Goal: Browse casually: Explore the website without a specific task or goal

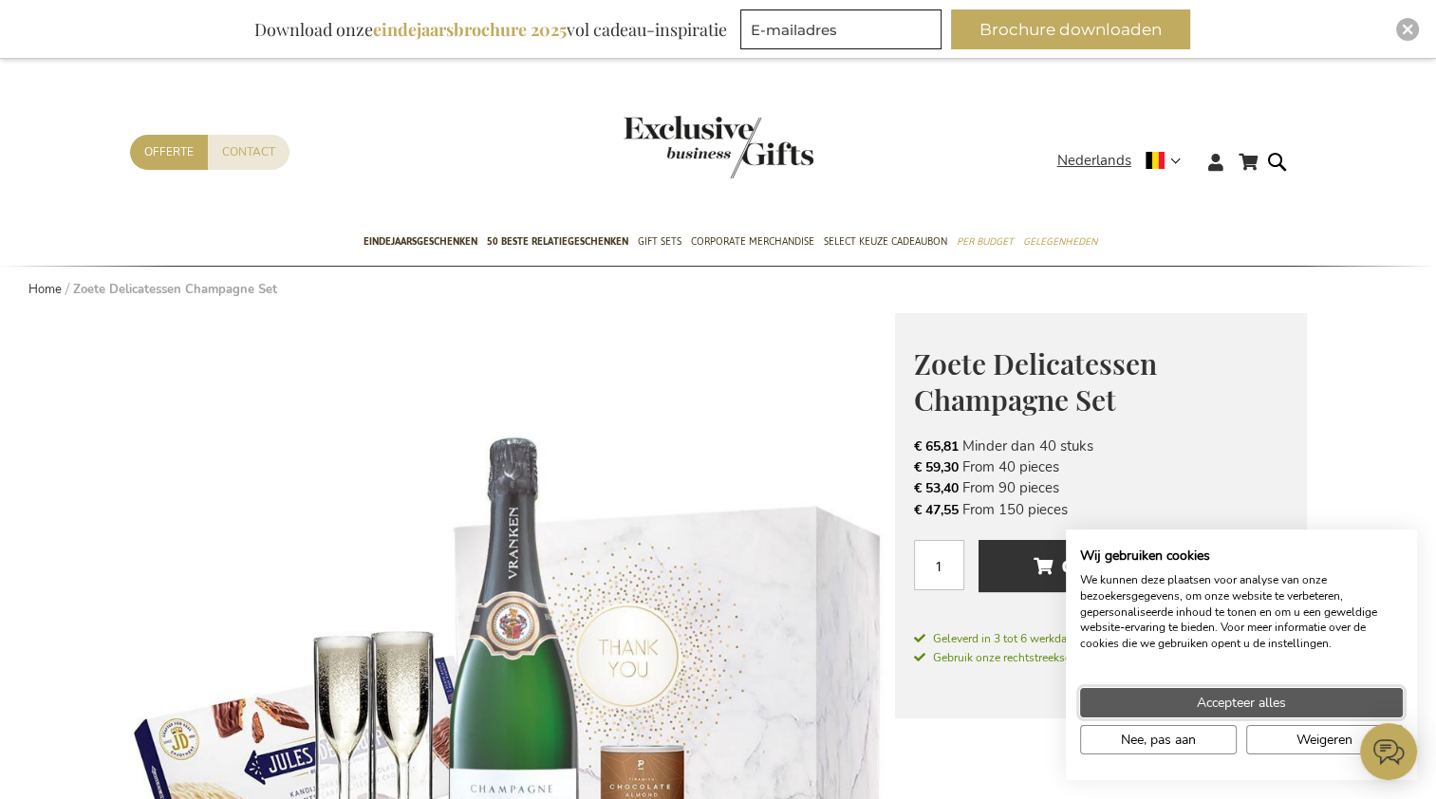
click at [1255, 702] on span "Accepteer alles" at bounding box center [1241, 703] width 89 height 20
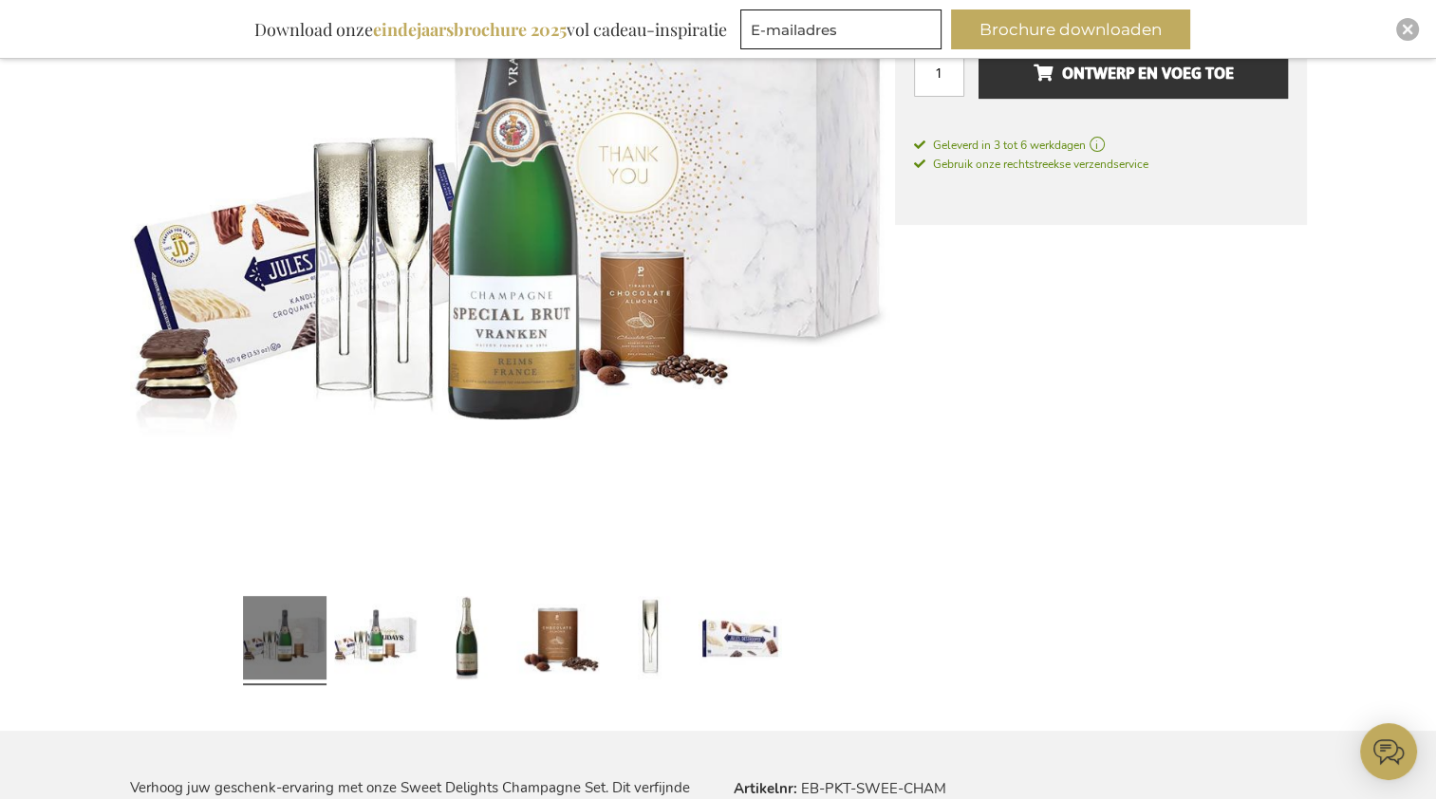
scroll to position [532, 0]
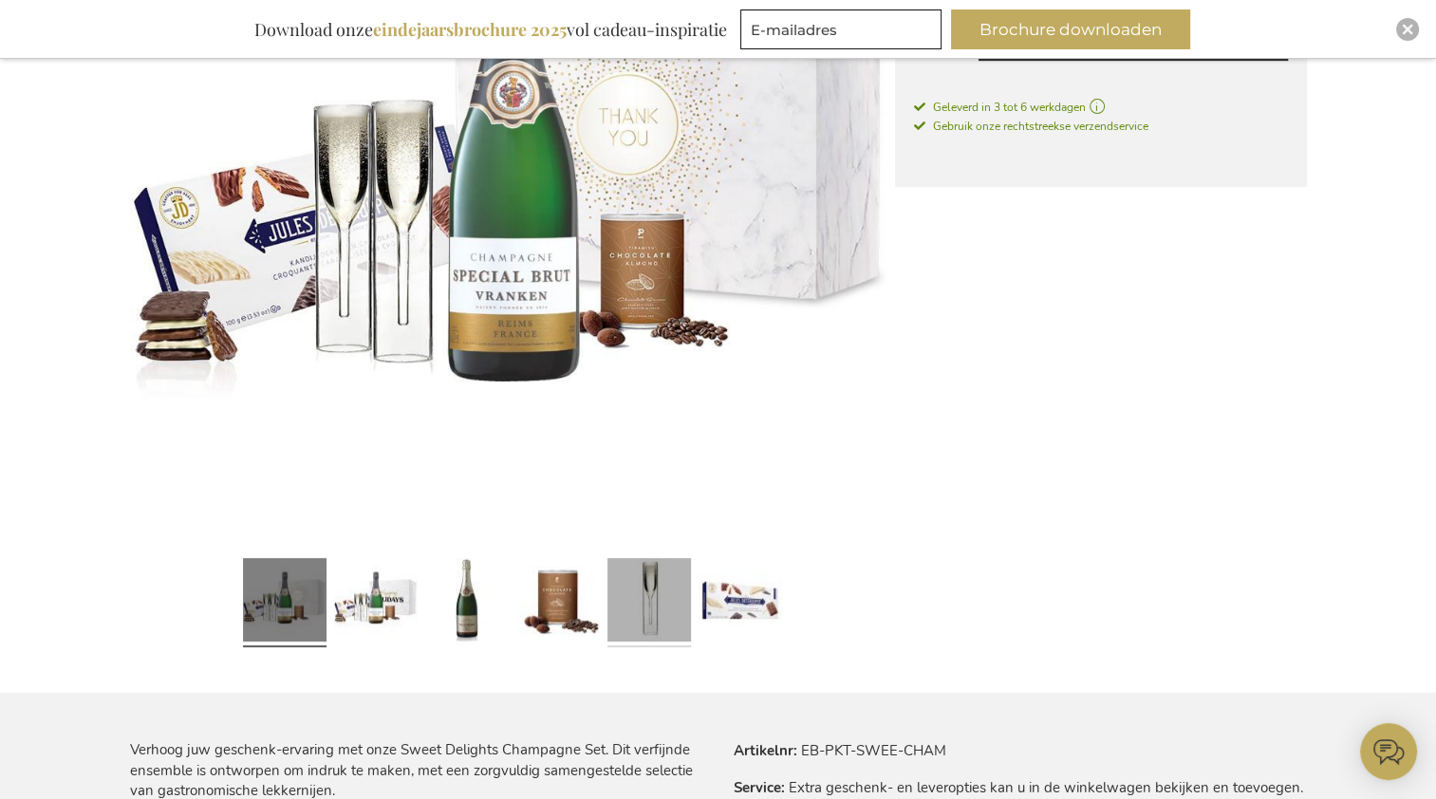
click at [647, 609] on link at bounding box center [649, 603] width 84 height 104
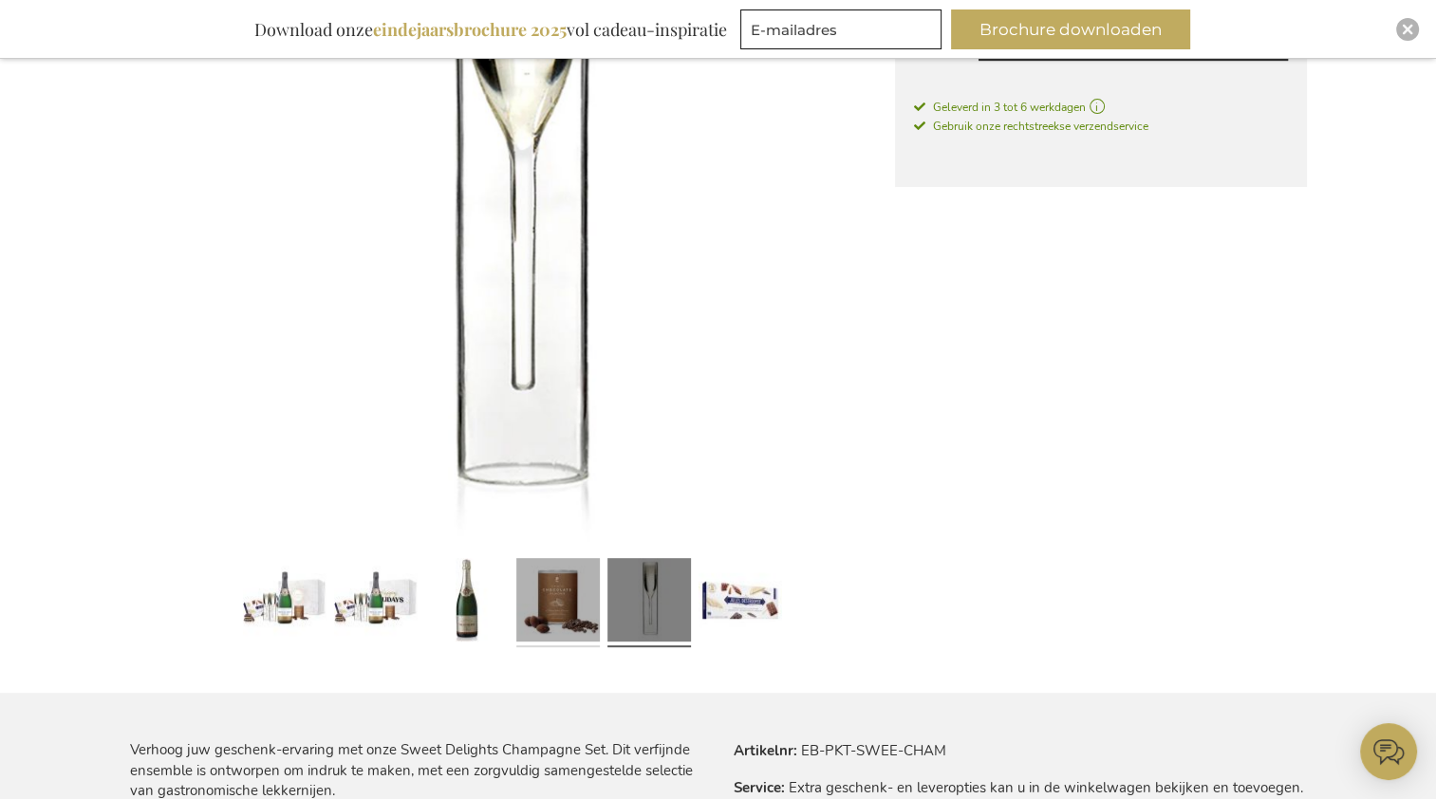
click at [589, 609] on link at bounding box center [558, 603] width 84 height 104
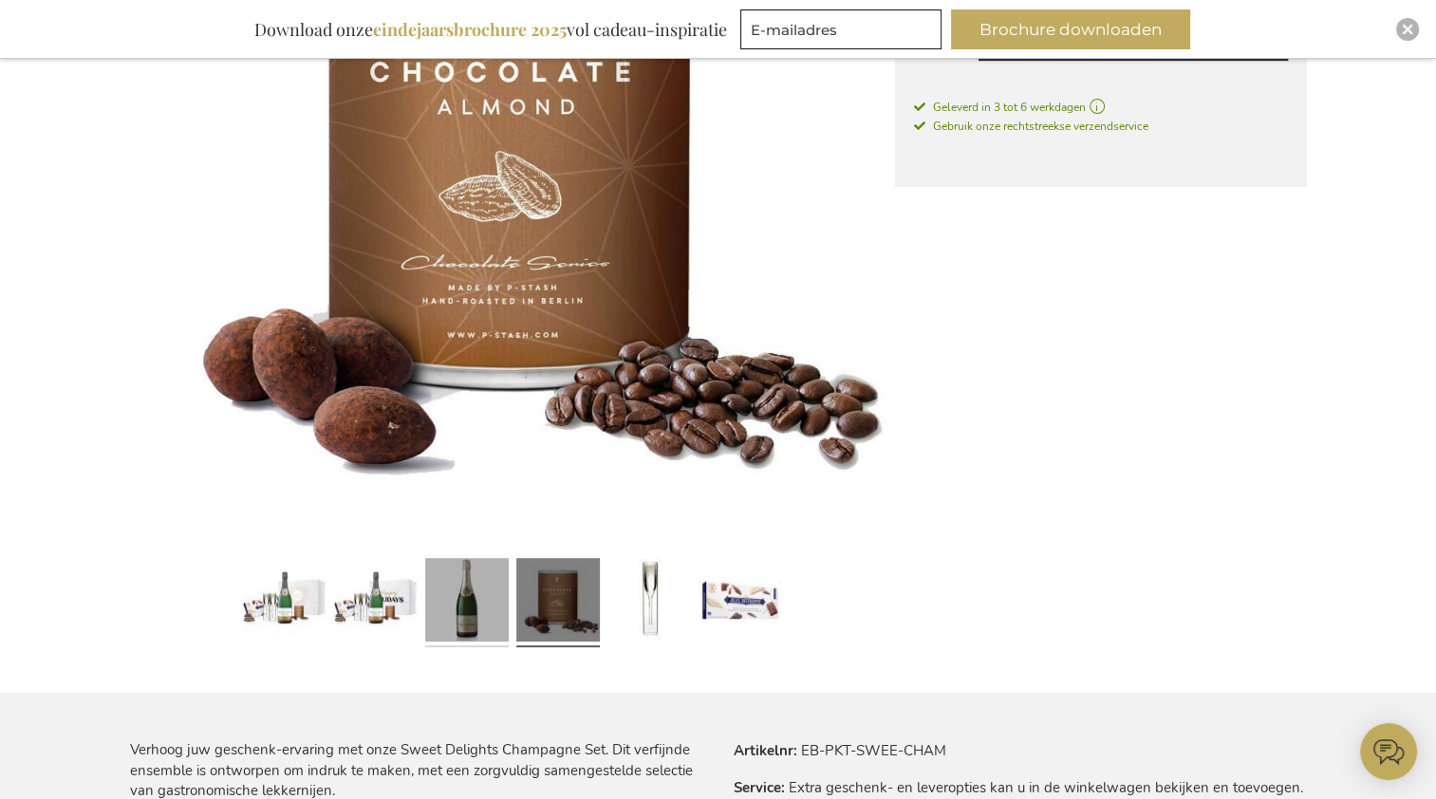
click at [471, 605] on link at bounding box center [467, 603] width 84 height 104
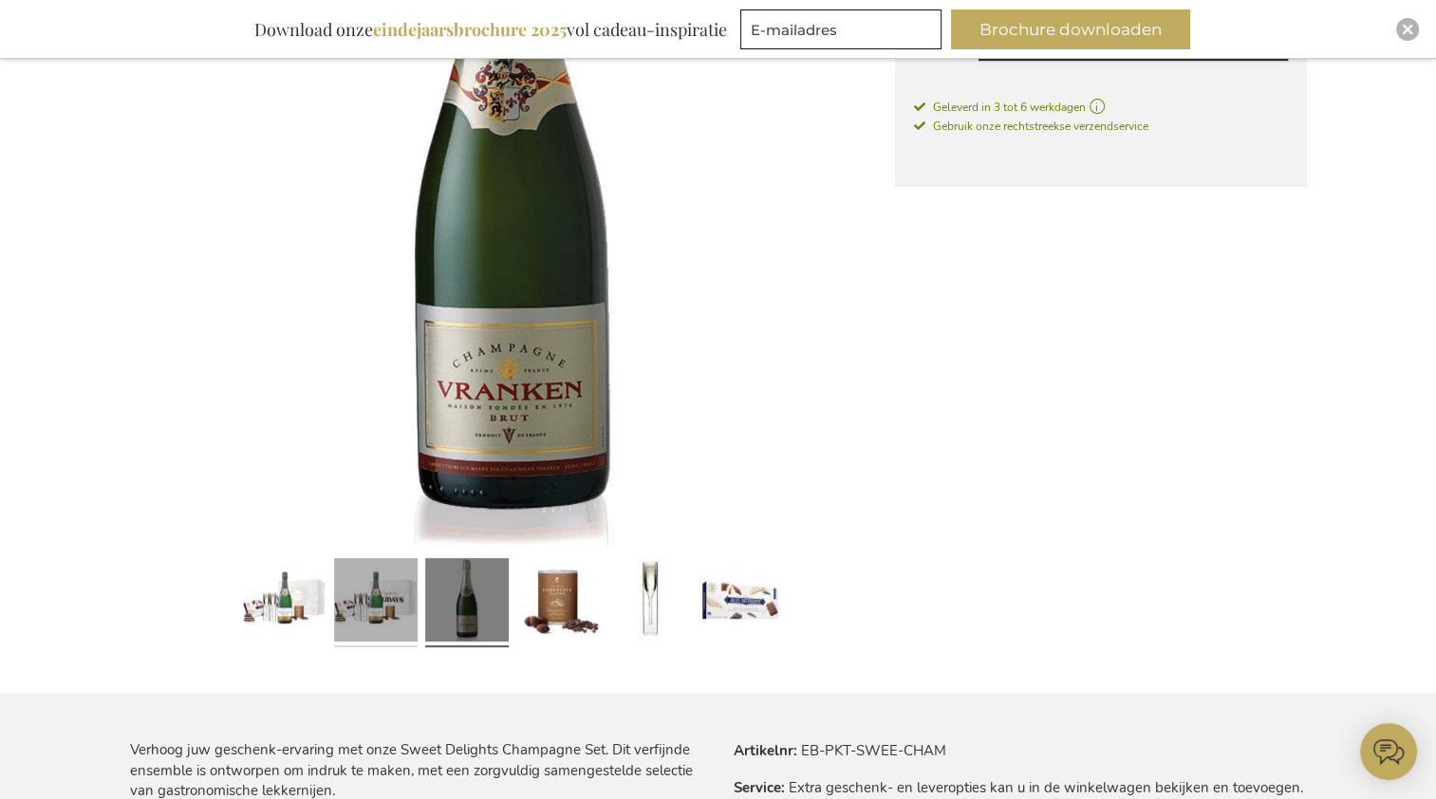
click at [368, 601] on link at bounding box center [376, 603] width 84 height 104
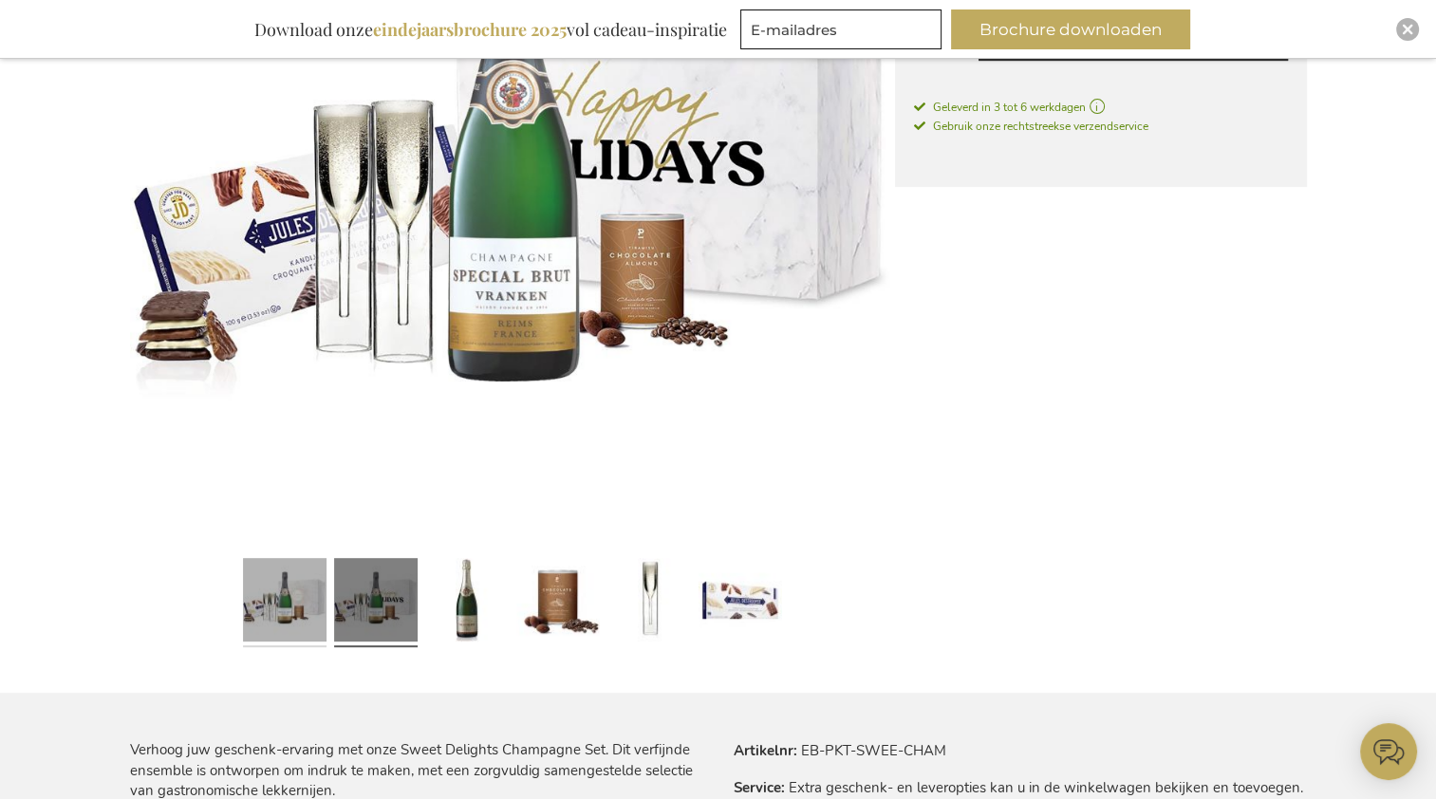
click at [269, 607] on link at bounding box center [285, 603] width 84 height 104
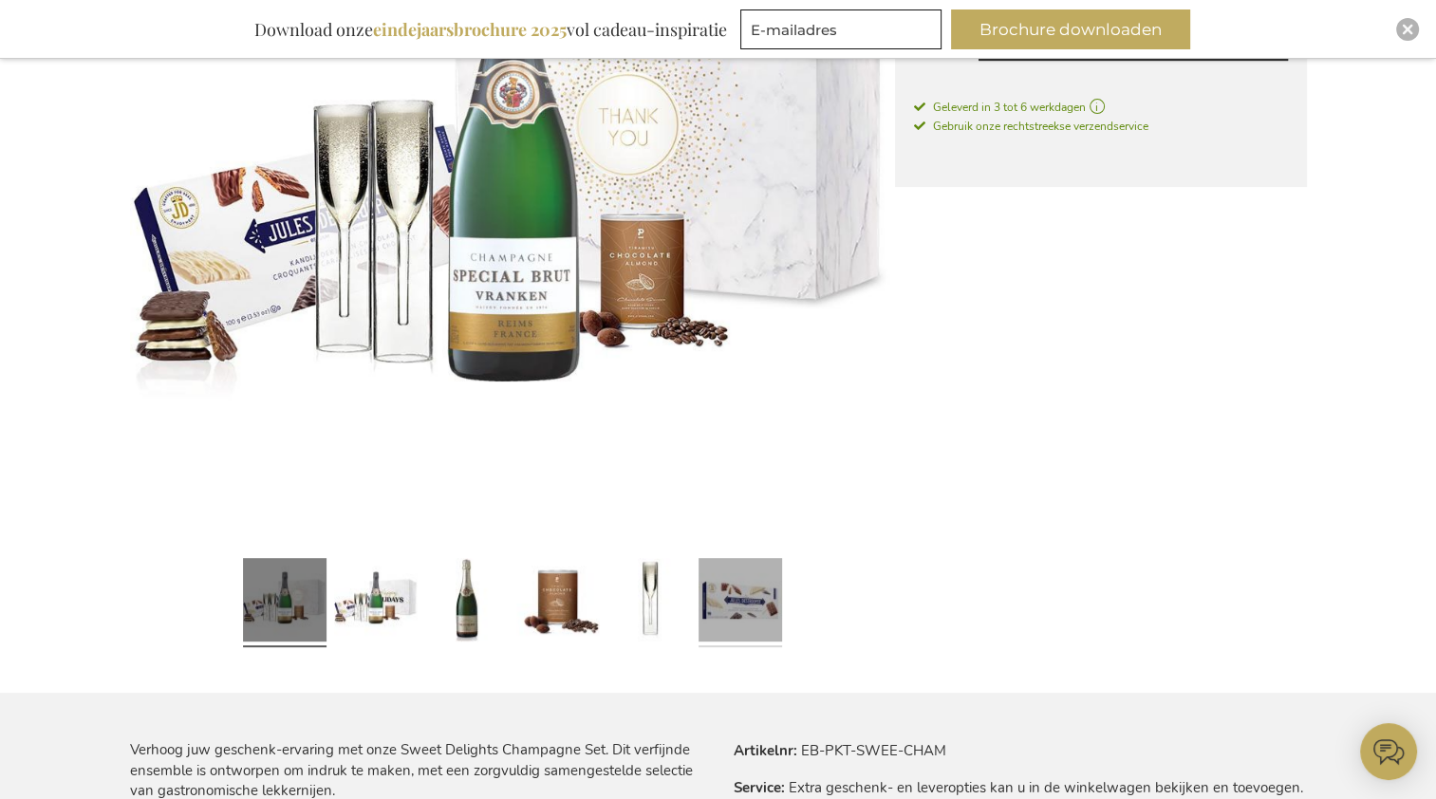
click at [748, 603] on link at bounding box center [741, 603] width 84 height 104
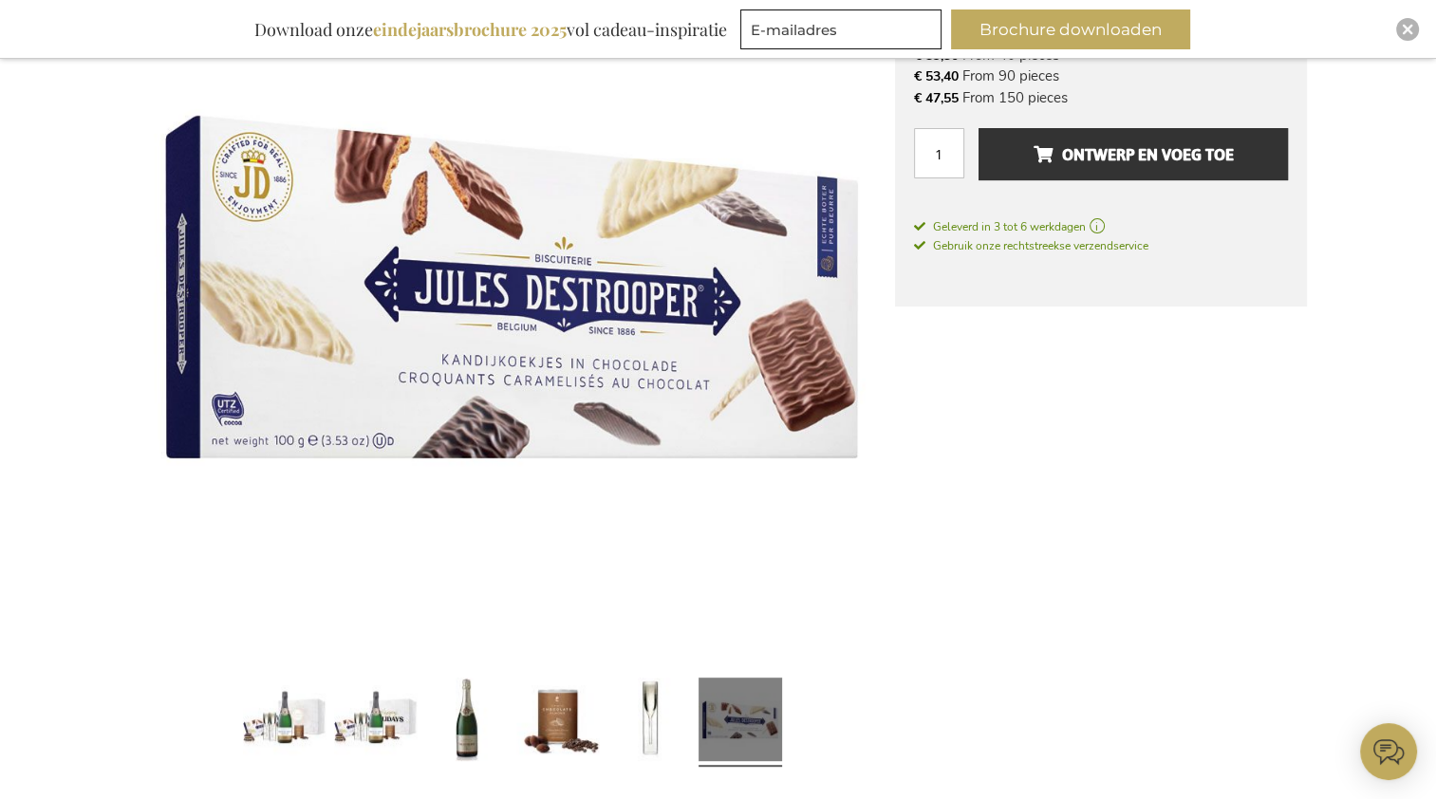
scroll to position [411, 0]
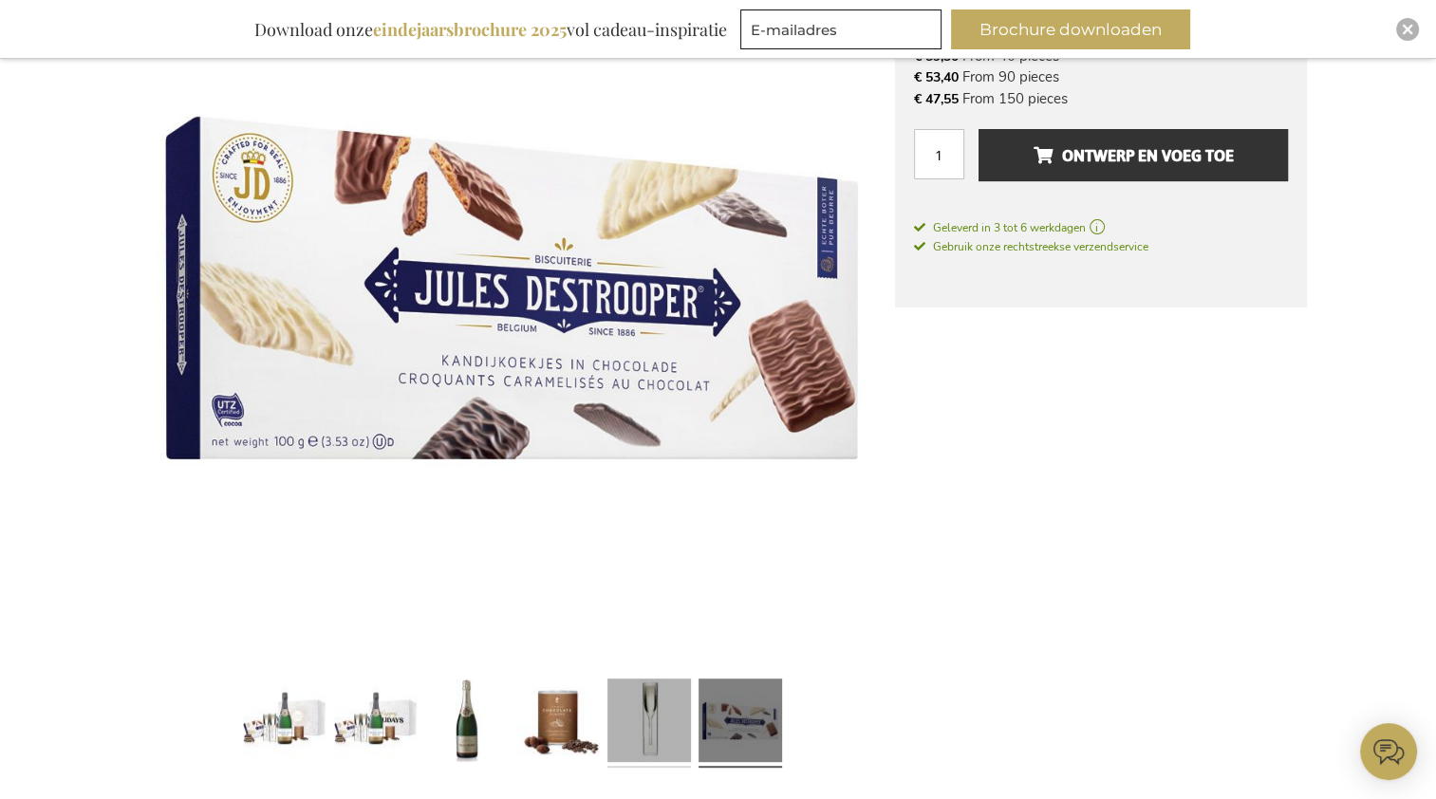
click at [645, 688] on link at bounding box center [649, 724] width 84 height 104
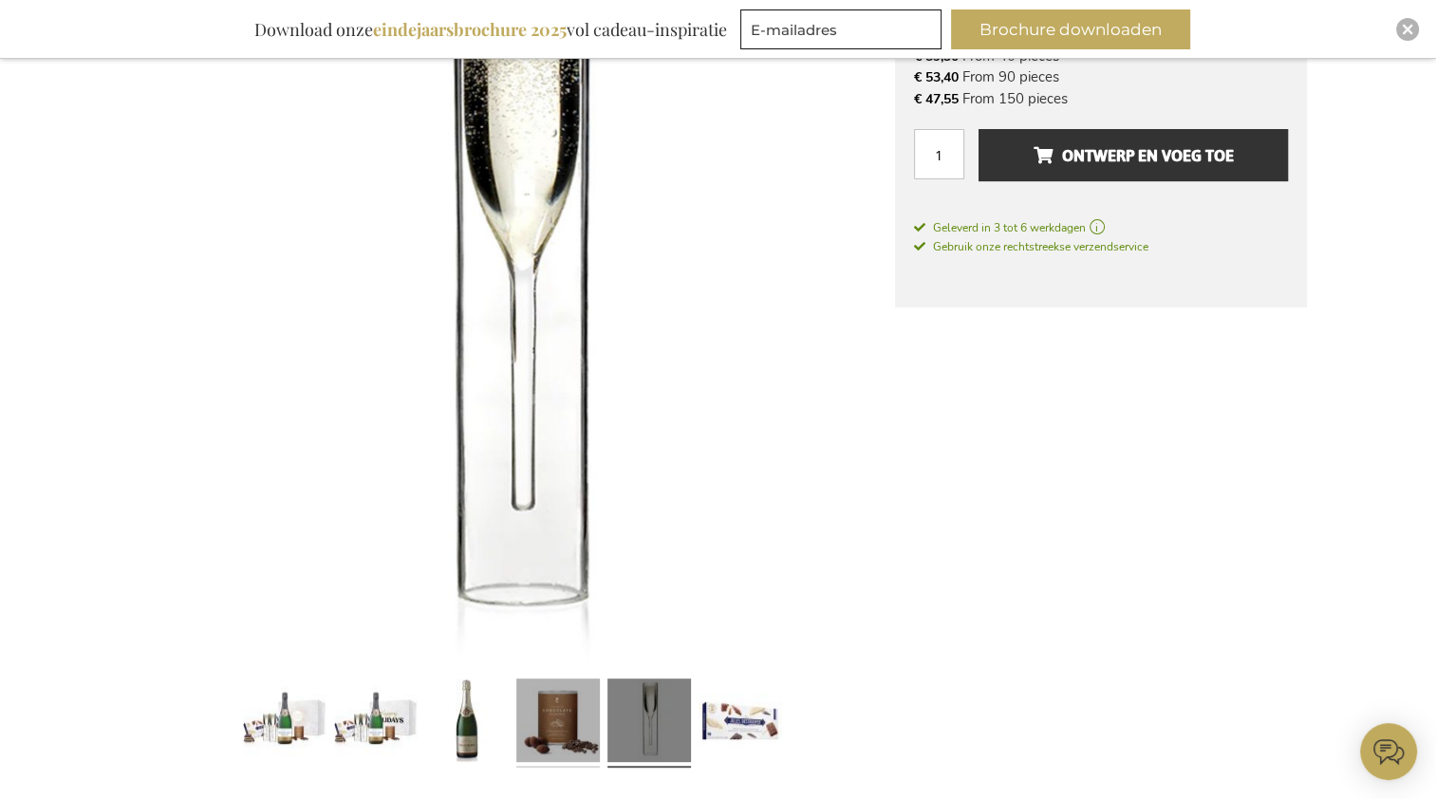
click at [566, 712] on link at bounding box center [558, 724] width 84 height 104
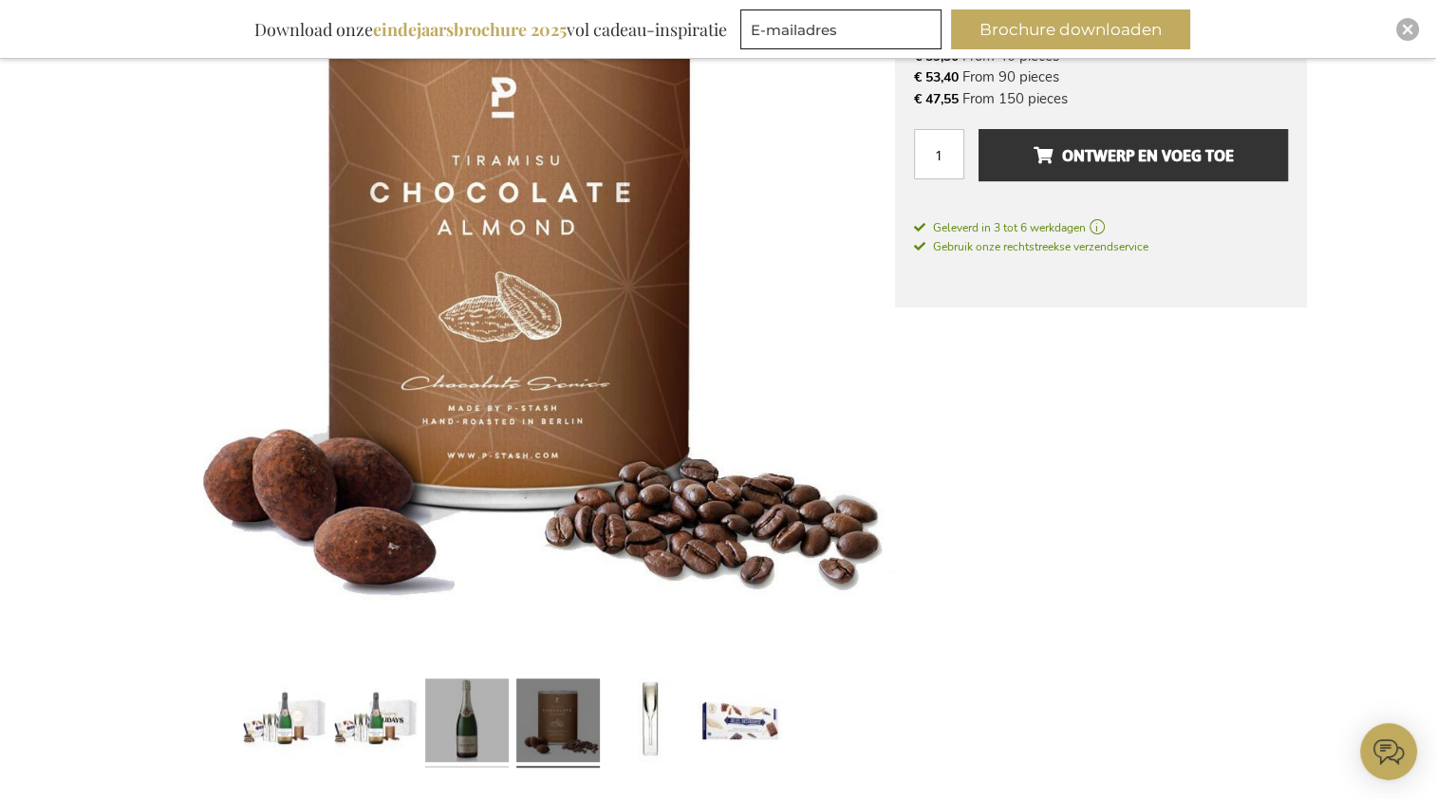
click at [458, 731] on link at bounding box center [467, 724] width 84 height 104
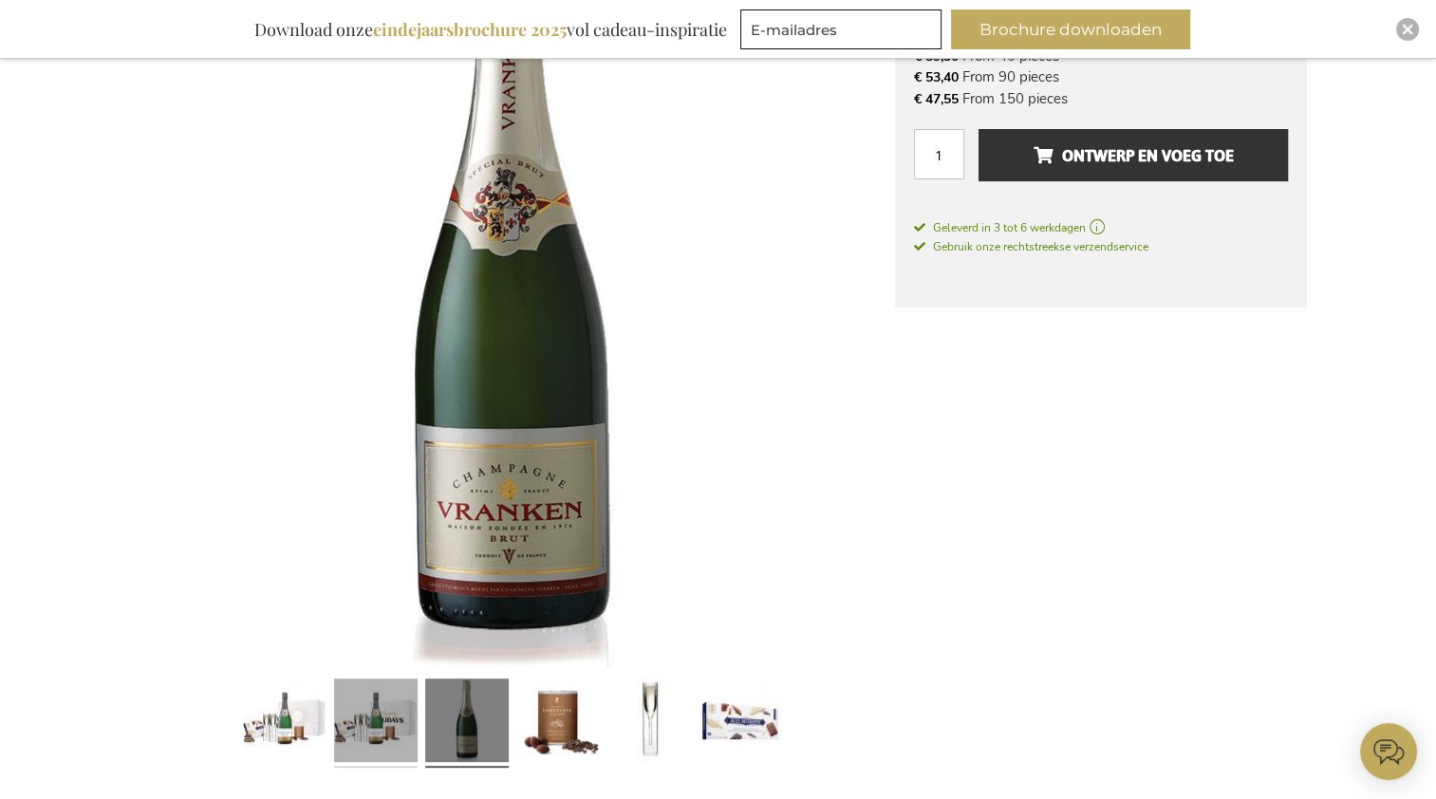
click at [376, 723] on link at bounding box center [376, 724] width 84 height 104
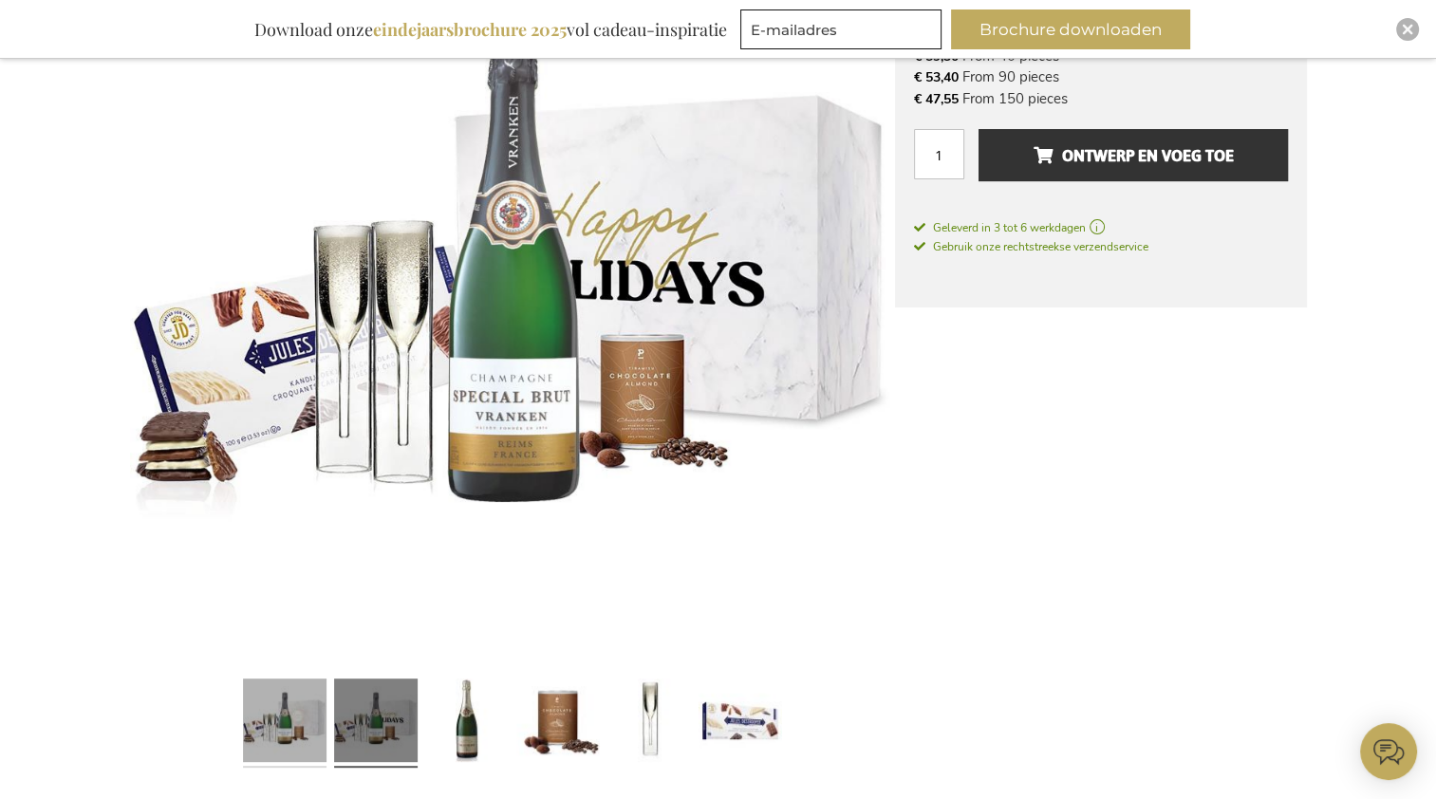
click at [277, 714] on link at bounding box center [285, 724] width 84 height 104
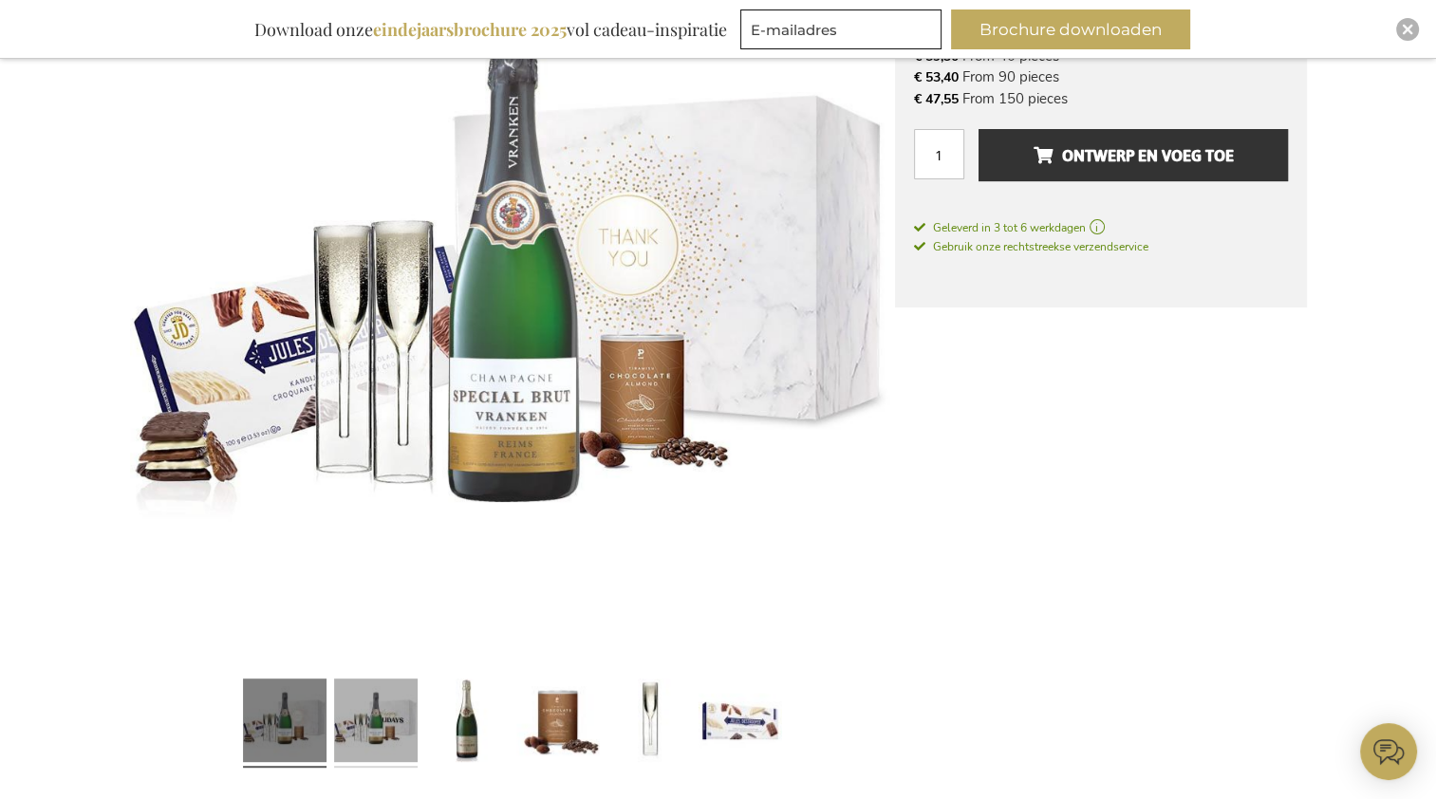
click at [380, 732] on link at bounding box center [376, 724] width 84 height 104
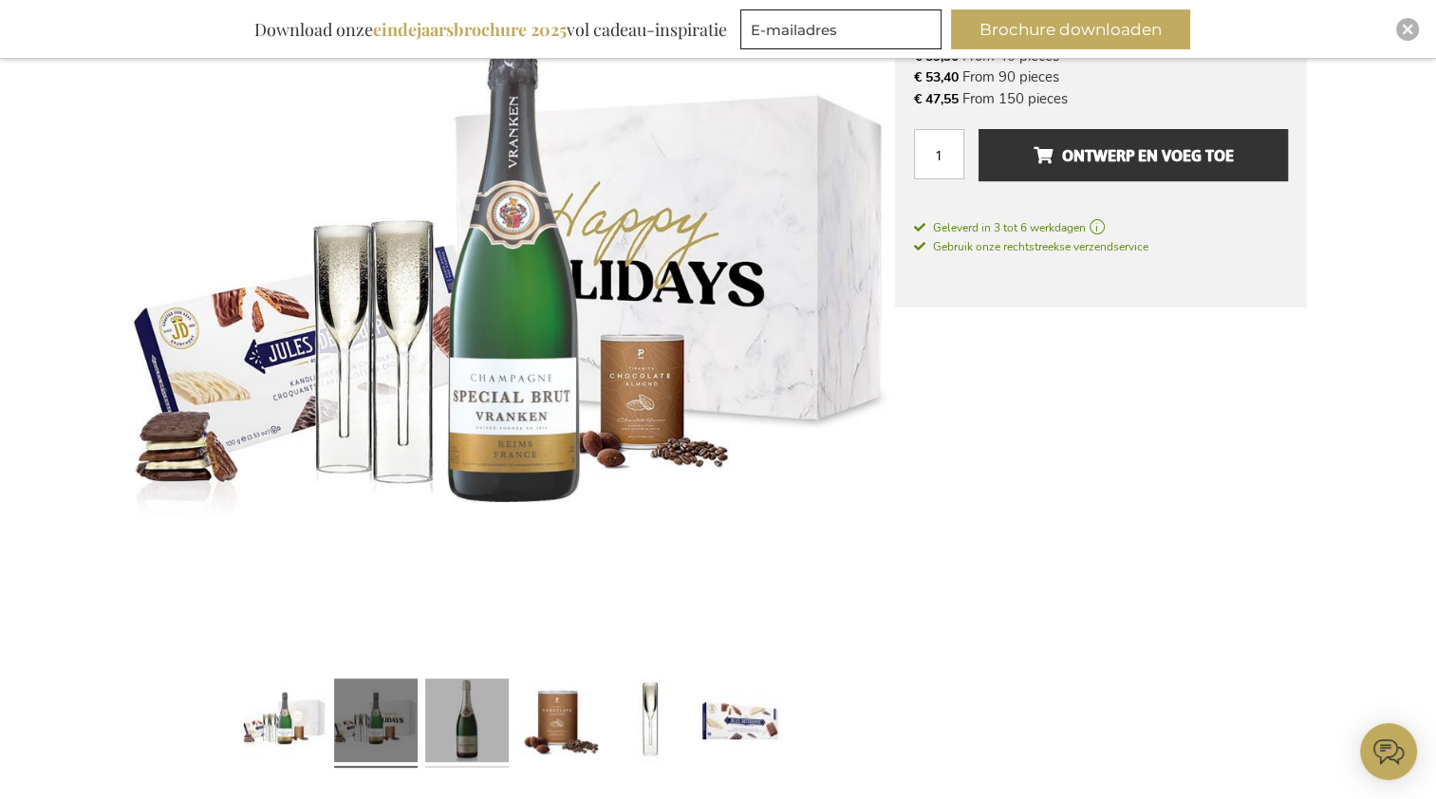
click at [474, 728] on link at bounding box center [467, 724] width 84 height 104
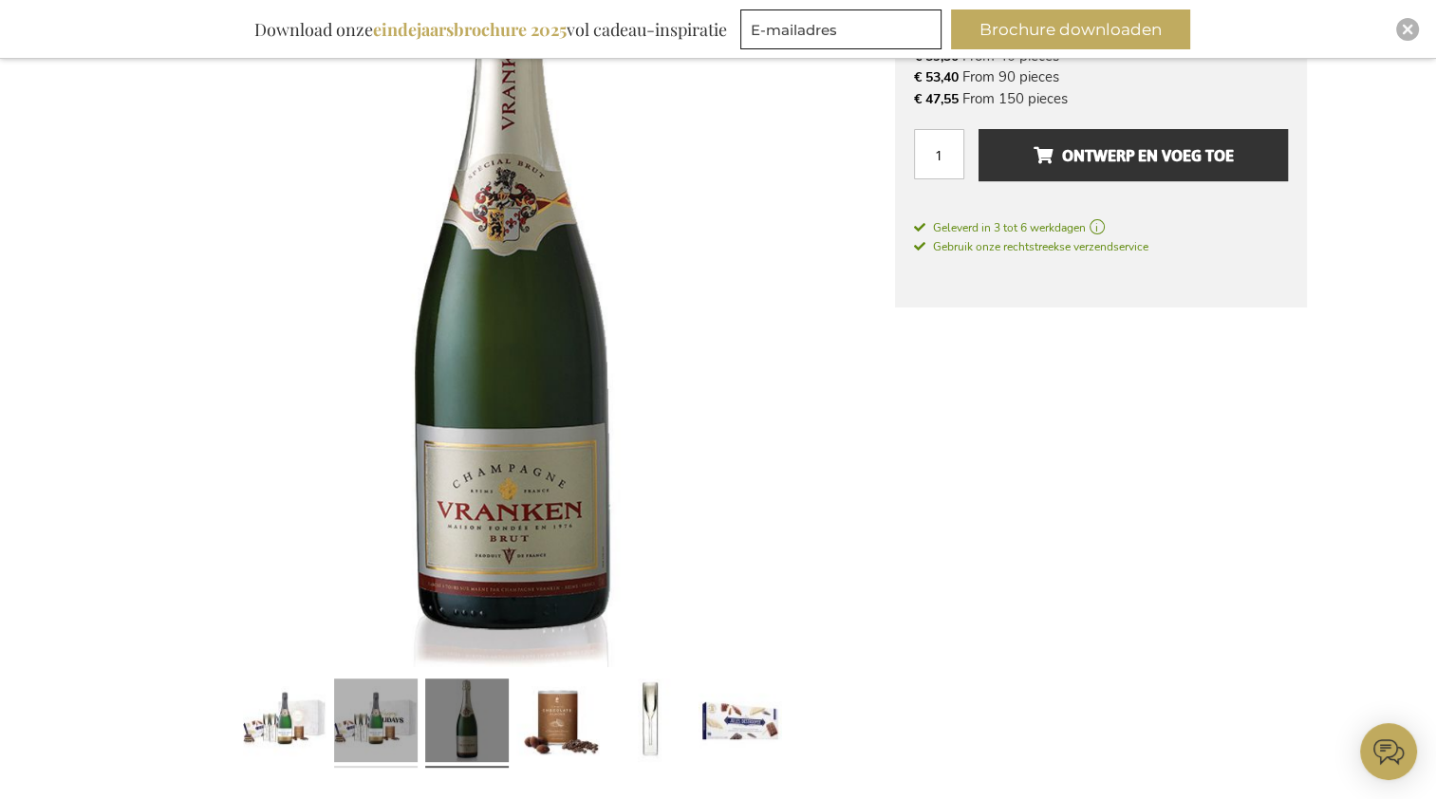
click at [391, 721] on link at bounding box center [376, 724] width 84 height 104
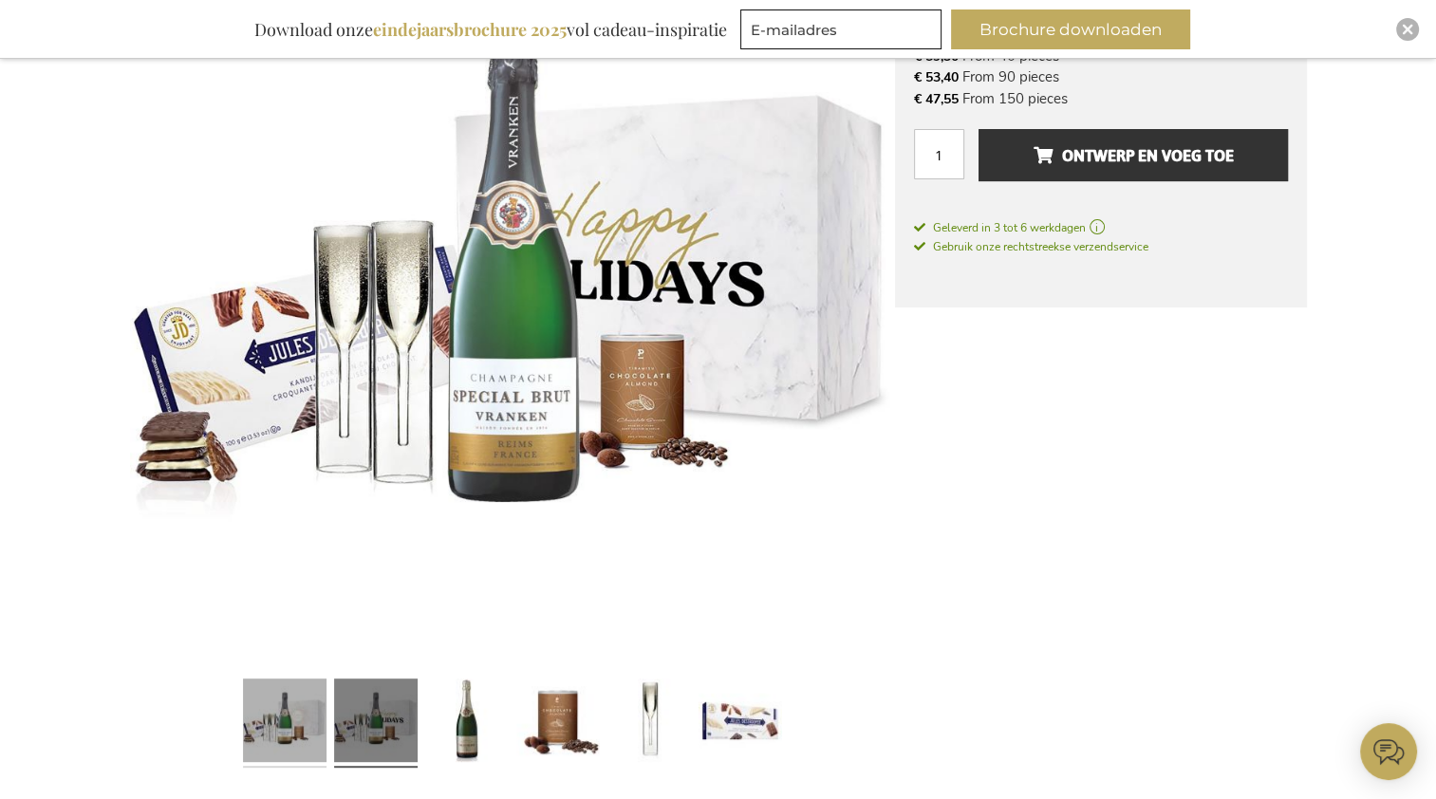
click at [289, 708] on link at bounding box center [285, 724] width 84 height 104
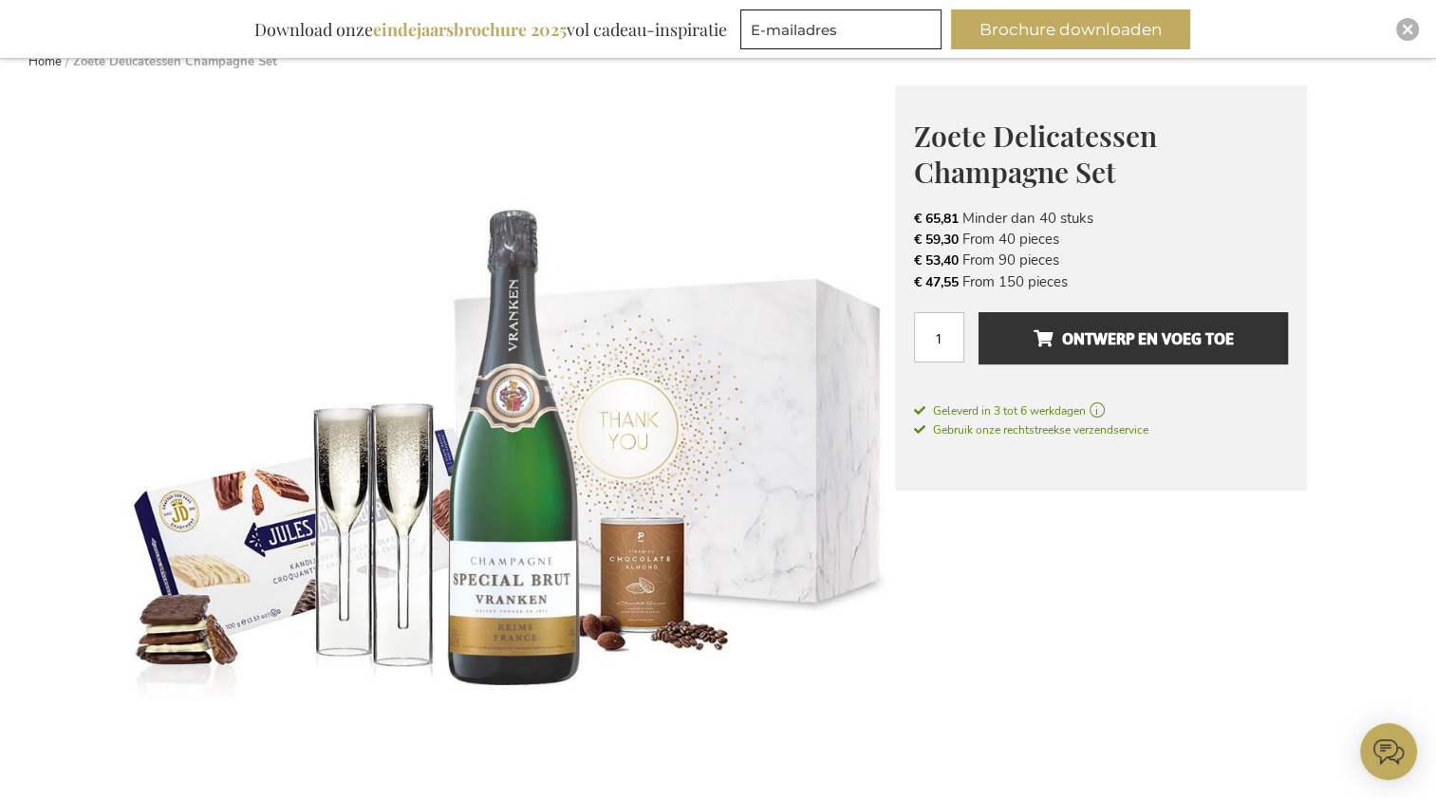
scroll to position [266, 0]
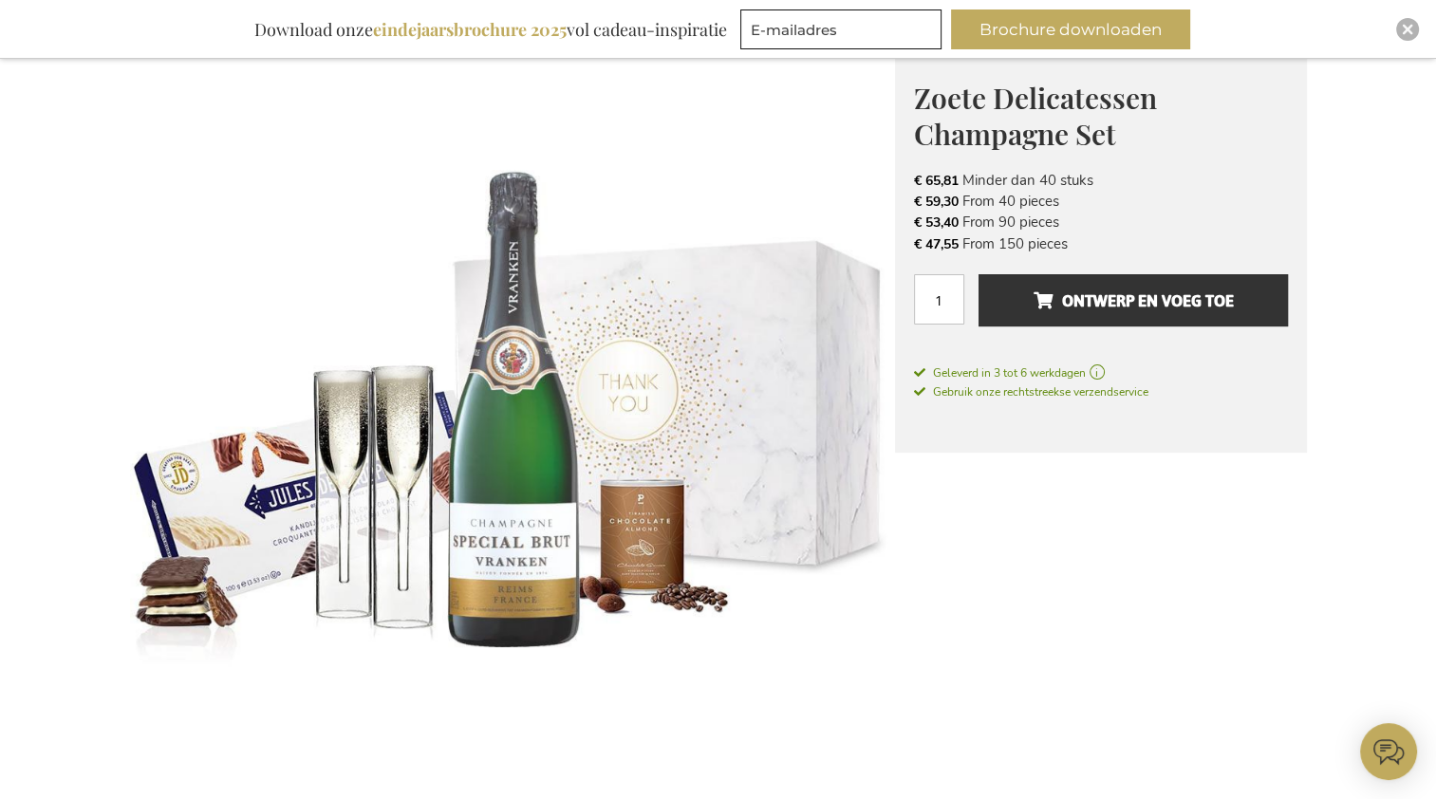
click at [389, 525] on img at bounding box center [512, 429] width 765 height 765
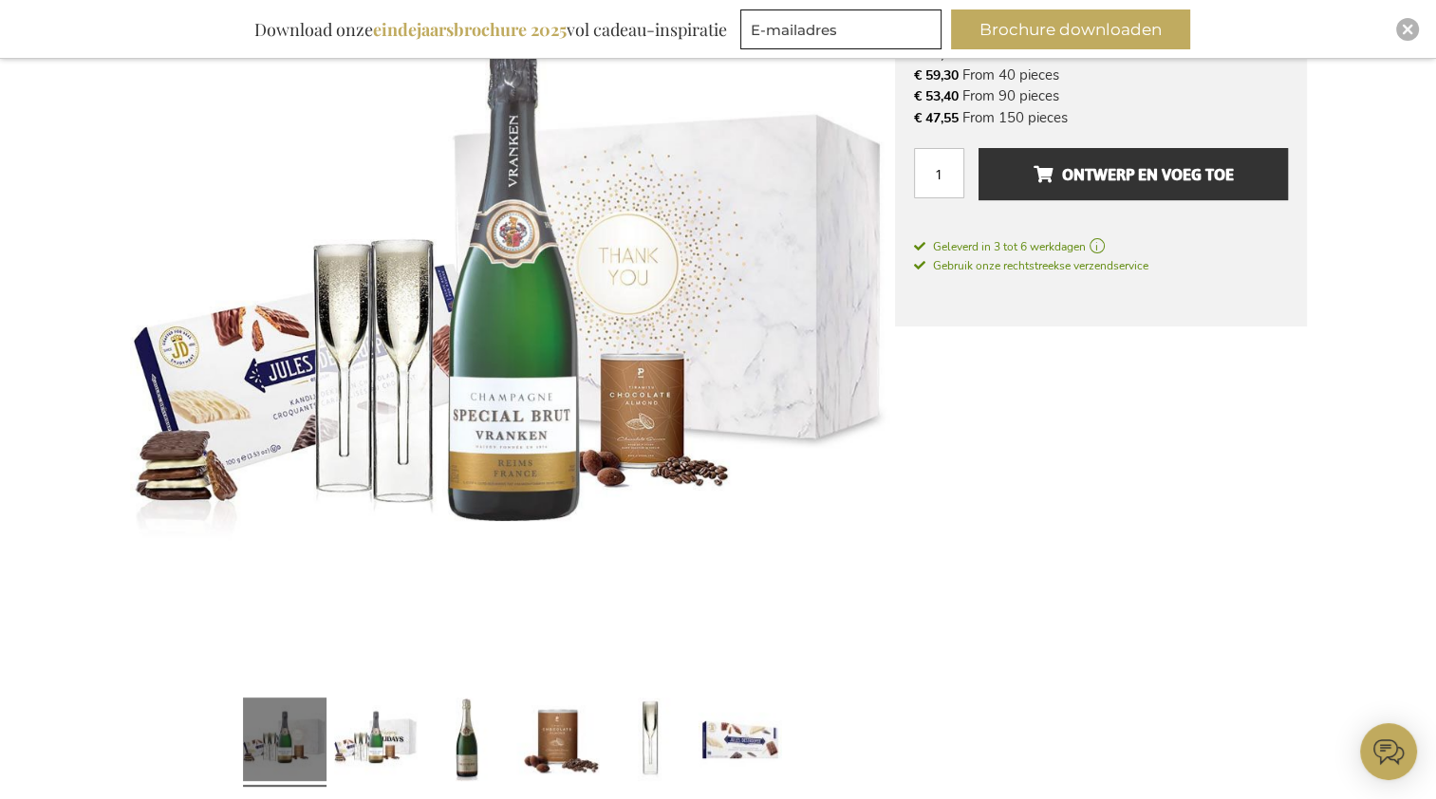
scroll to position [430, 0]
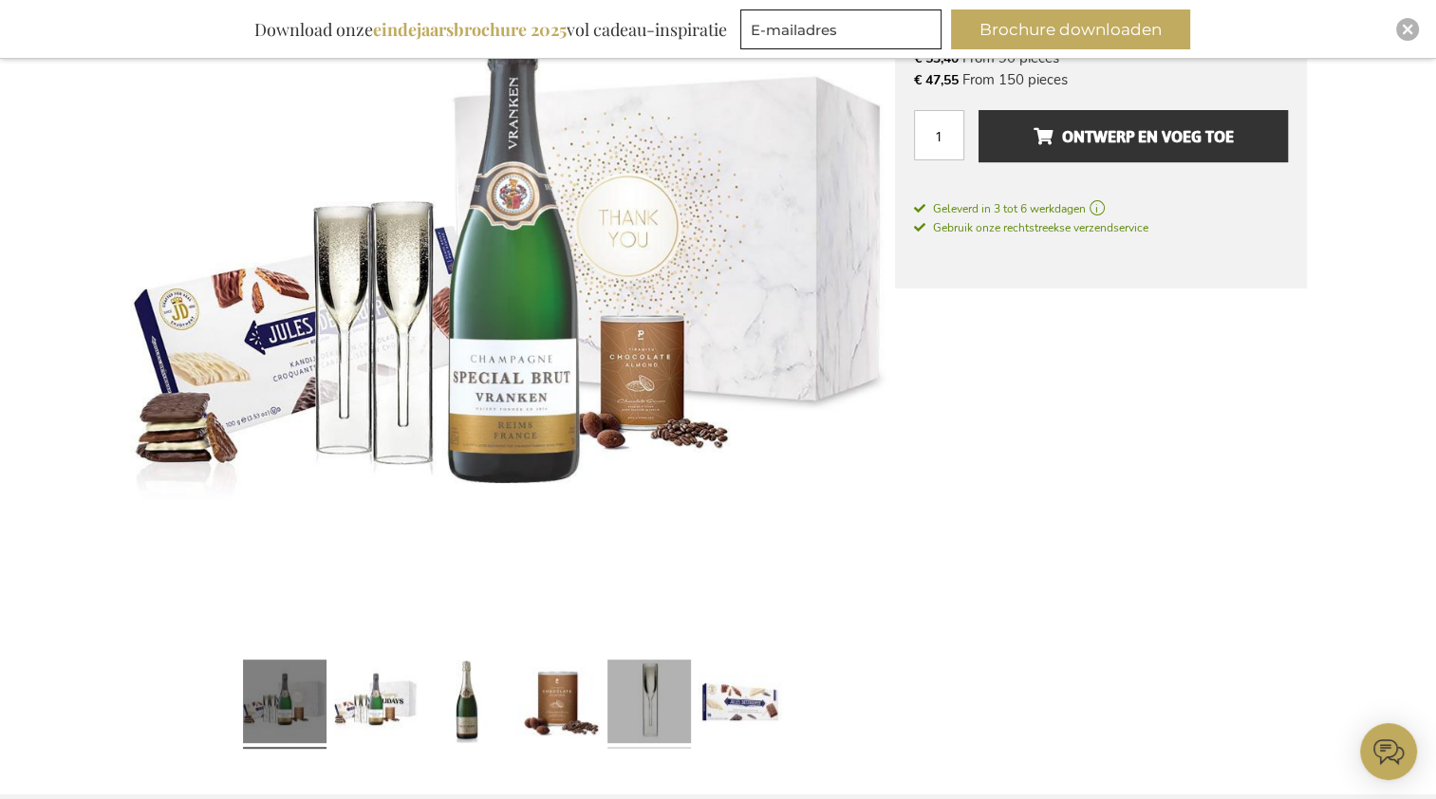
click at [662, 705] on link at bounding box center [649, 705] width 84 height 104
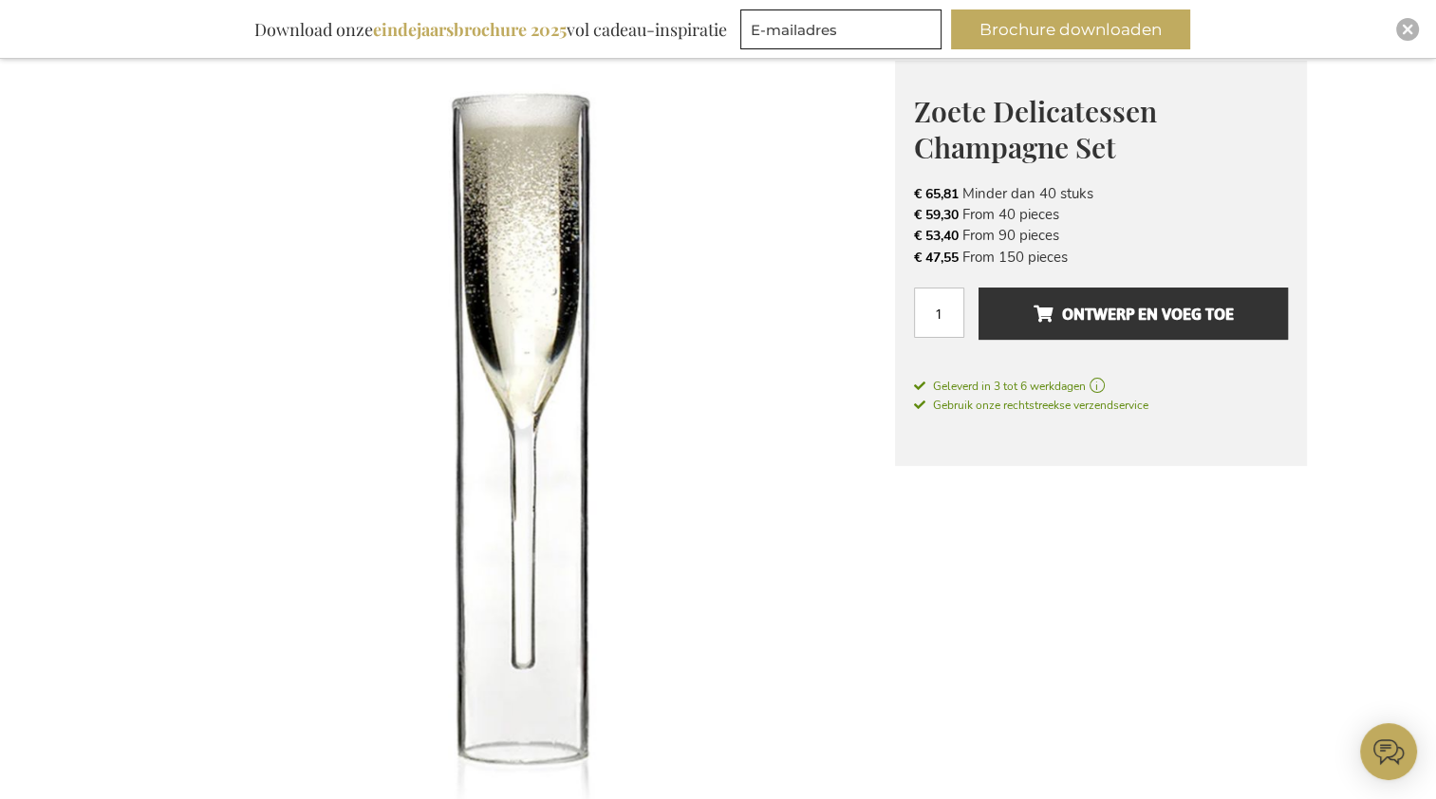
scroll to position [240, 0]
